Goal: Task Accomplishment & Management: Manage account settings

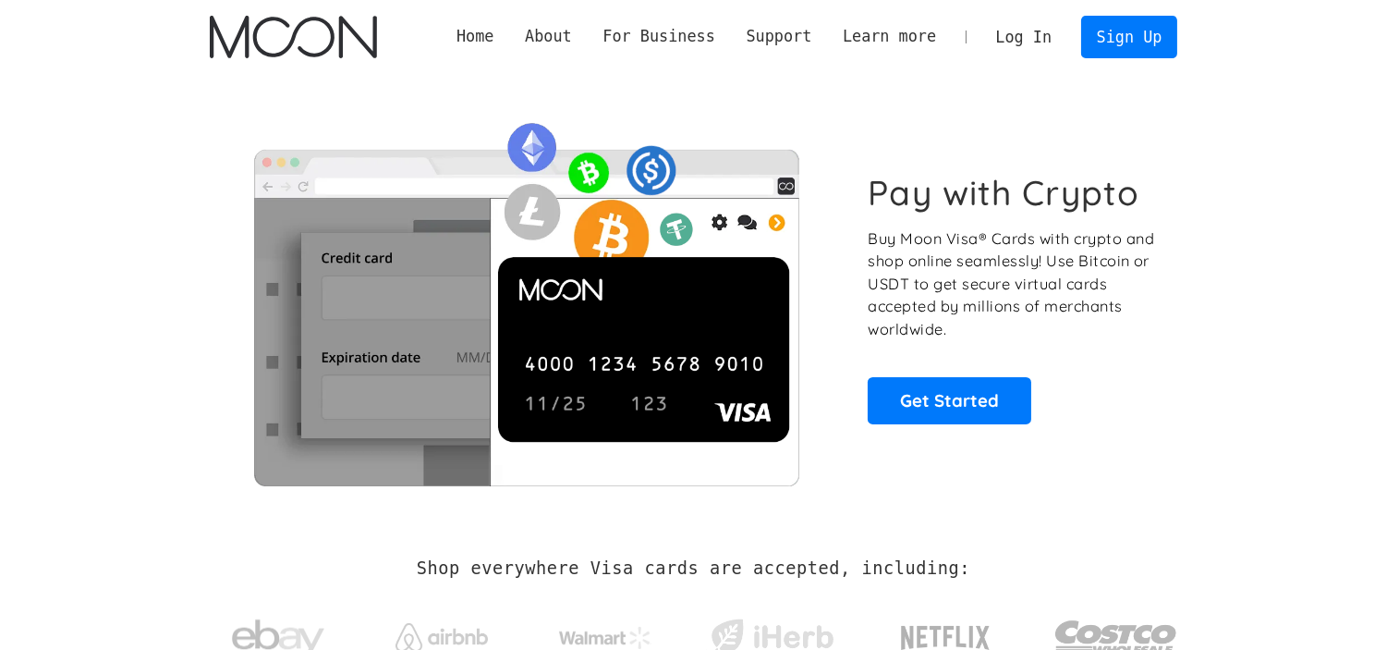
drag, startPoint x: 0, startPoint y: 0, endPoint x: 1027, endPoint y: 50, distance: 1028.1
click at [1027, 50] on link "Log In" at bounding box center [1024, 37] width 87 height 41
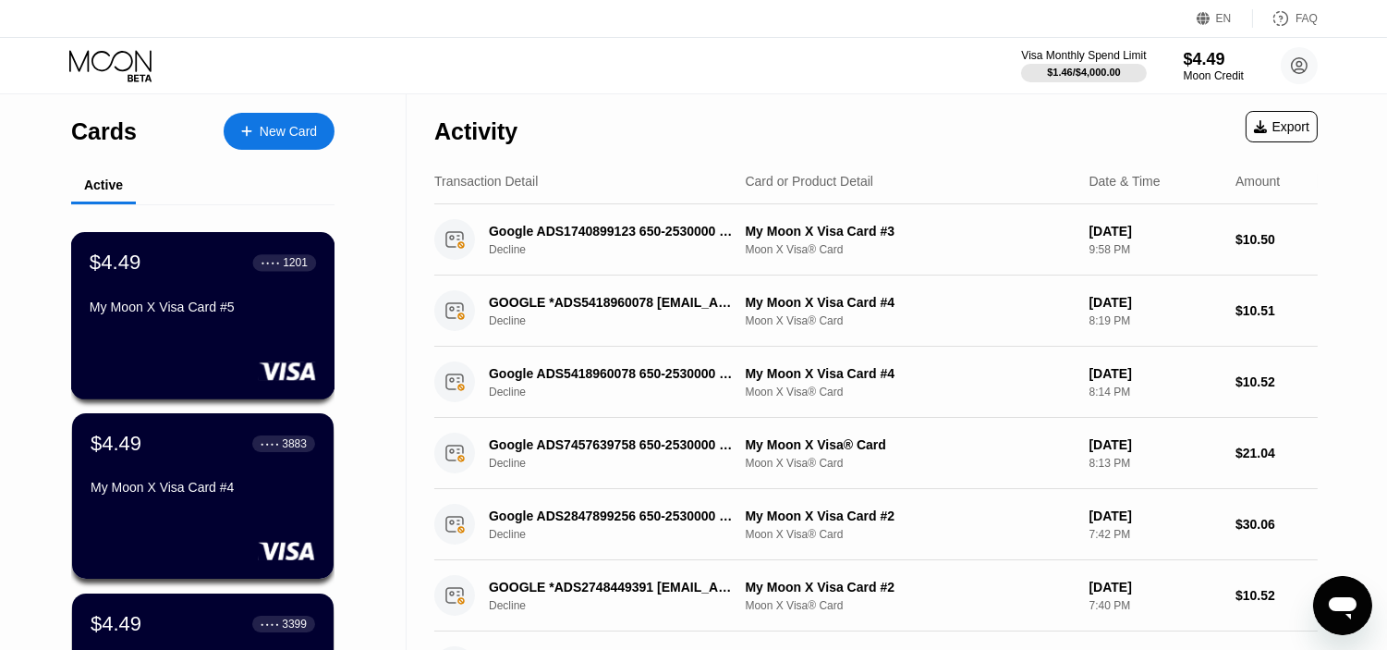
click at [253, 285] on div "$4.49 ● ● ● ● 1201 My Moon X Visa Card #5" at bounding box center [203, 285] width 226 height 71
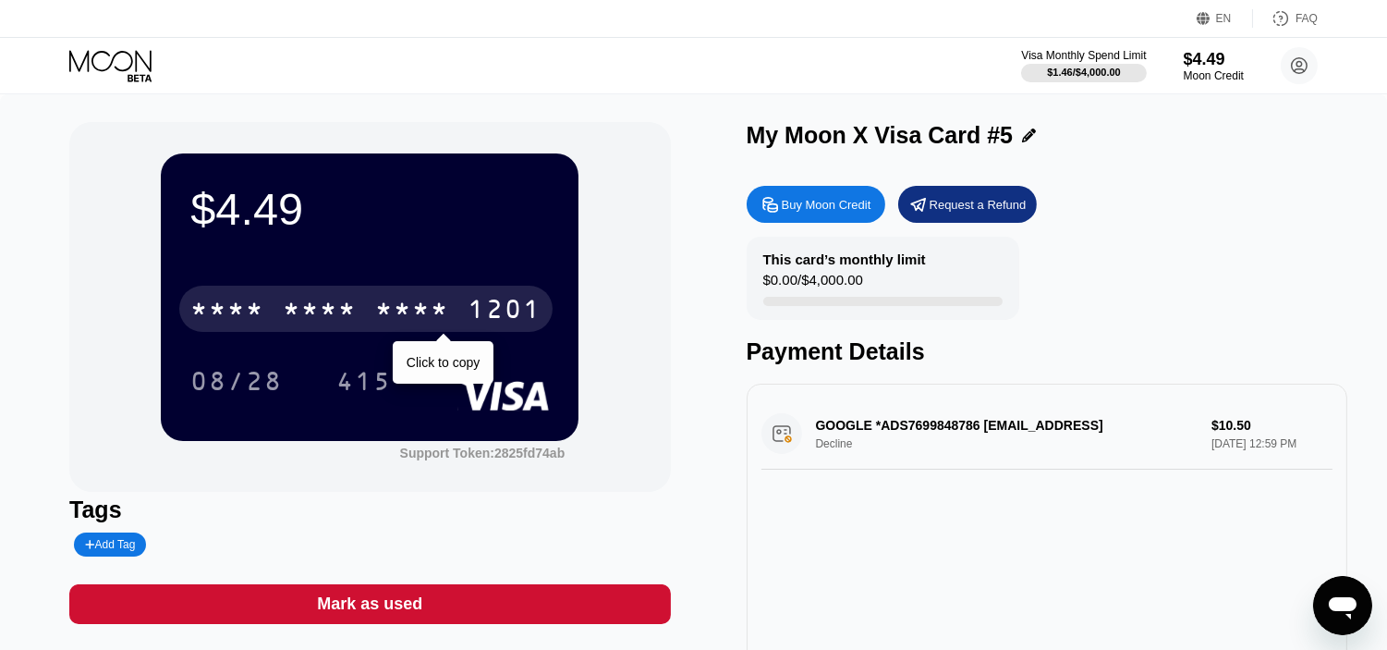
click at [467, 315] on div "* * * * * * * * * * * * 1201" at bounding box center [365, 309] width 373 height 46
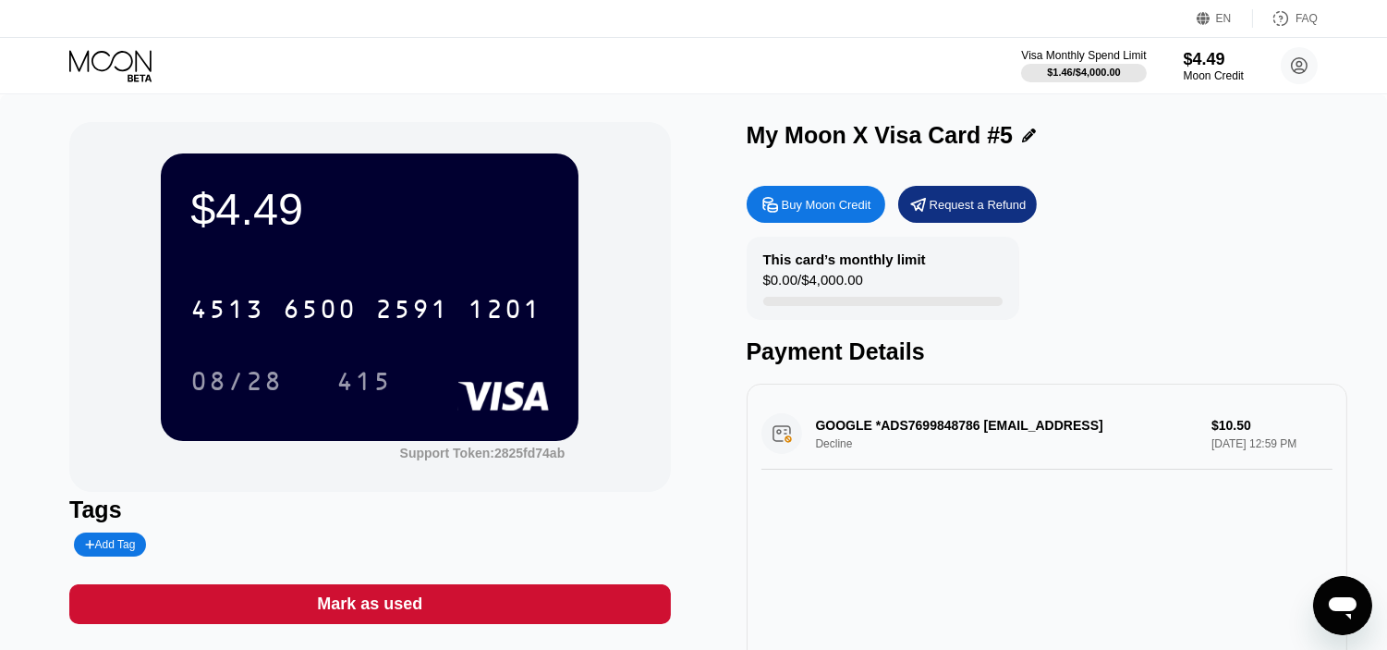
click at [123, 53] on icon at bounding box center [112, 66] width 86 height 32
